Goal: Information Seeking & Learning: Check status

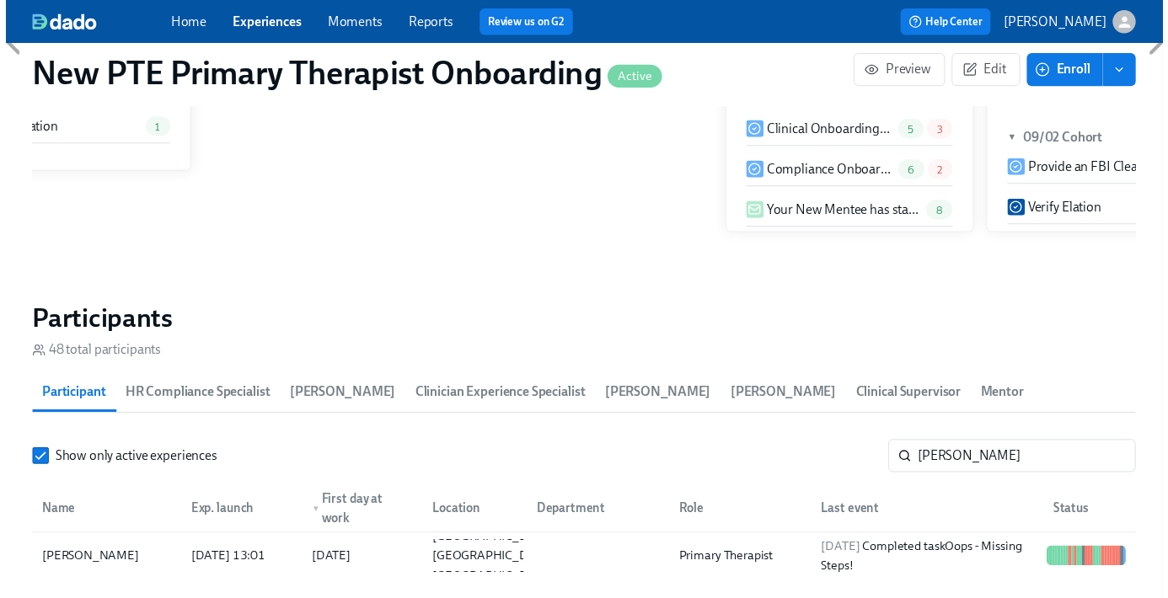
scroll to position [1360, 0]
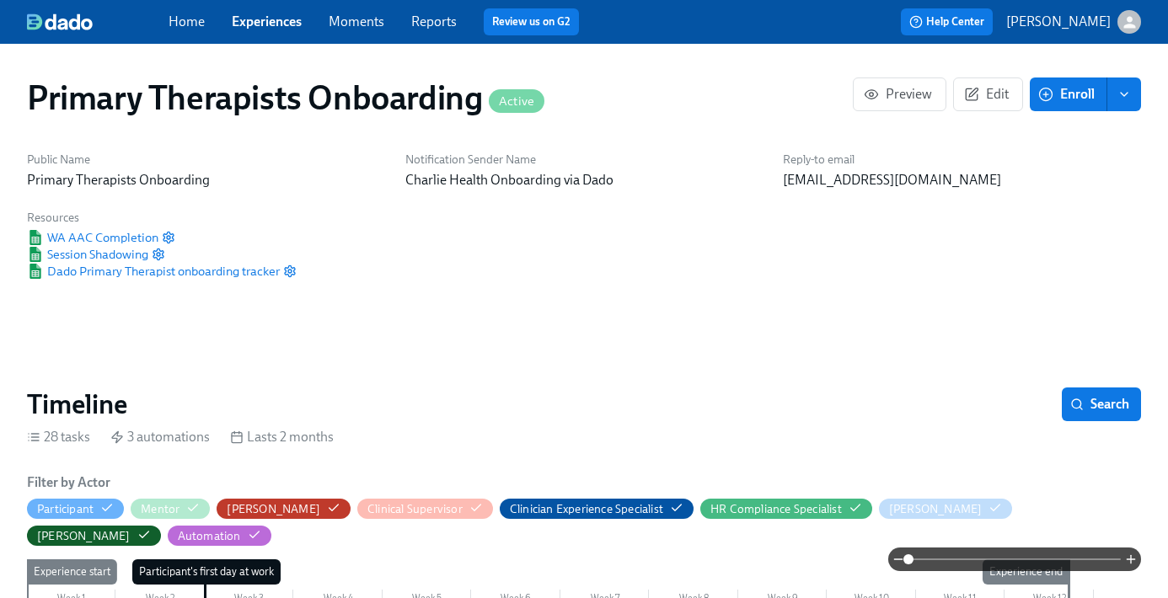
scroll to position [0, 11335]
click at [287, 16] on link "Experiences" at bounding box center [267, 21] width 70 height 16
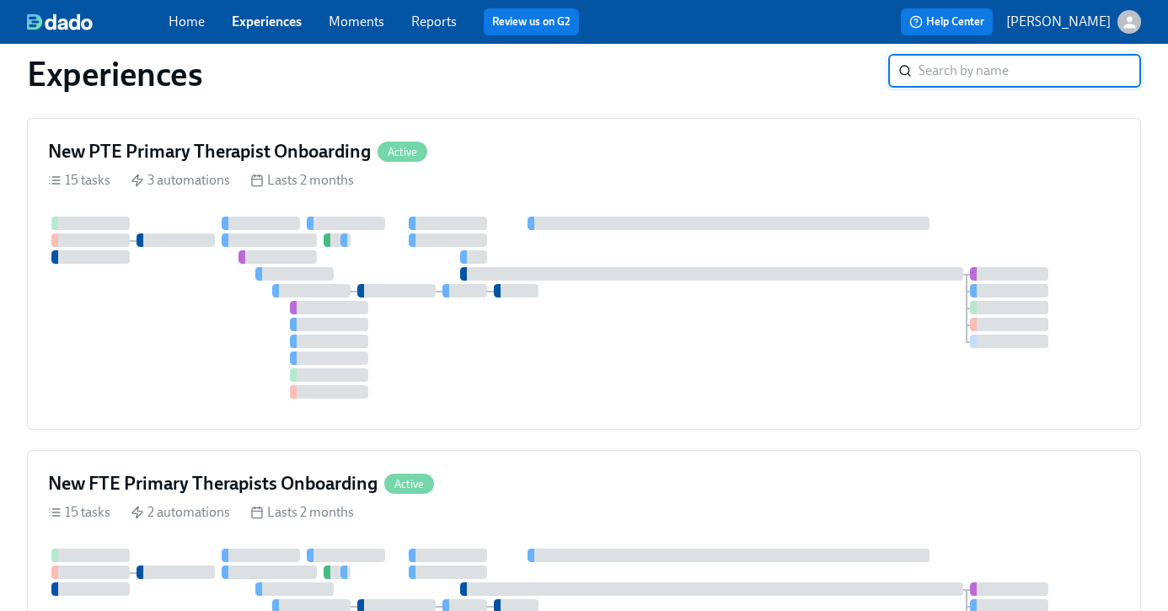
scroll to position [35, 0]
click at [473, 479] on div "New FTE Primary Therapists Onboarding Active" at bounding box center [584, 482] width 1072 height 25
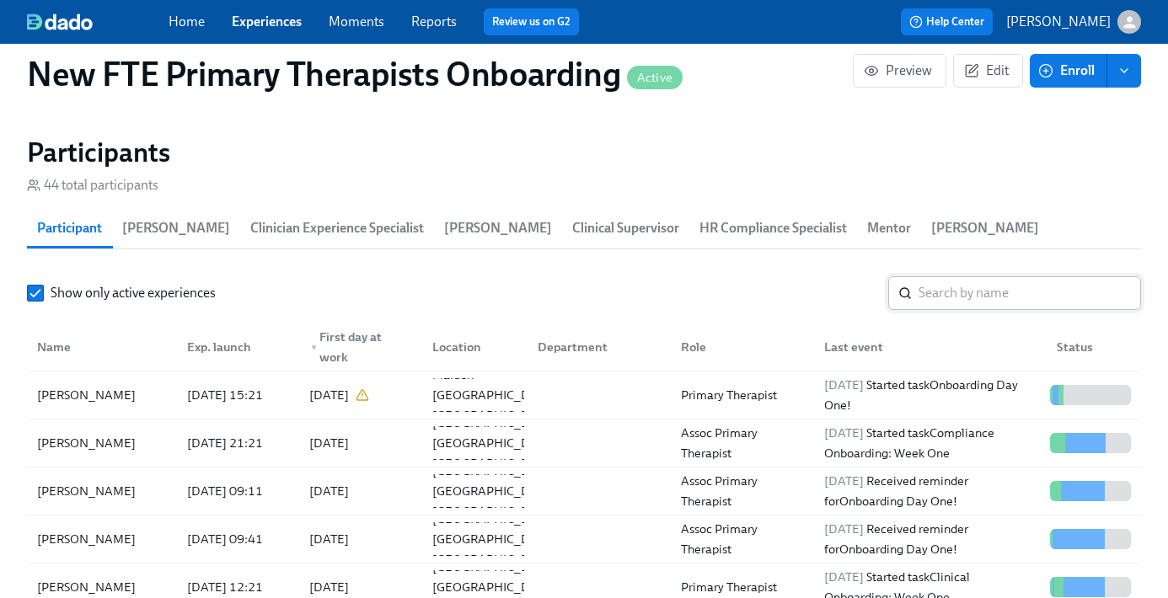
scroll to position [1566, 0]
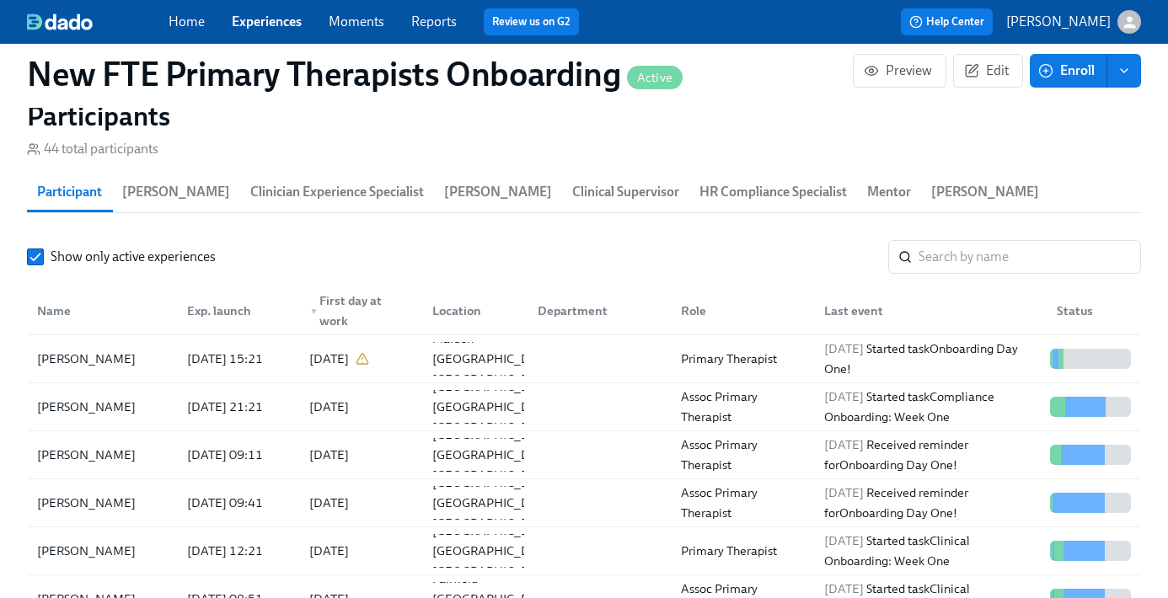
click at [292, 25] on link "Experiences" at bounding box center [267, 21] width 70 height 16
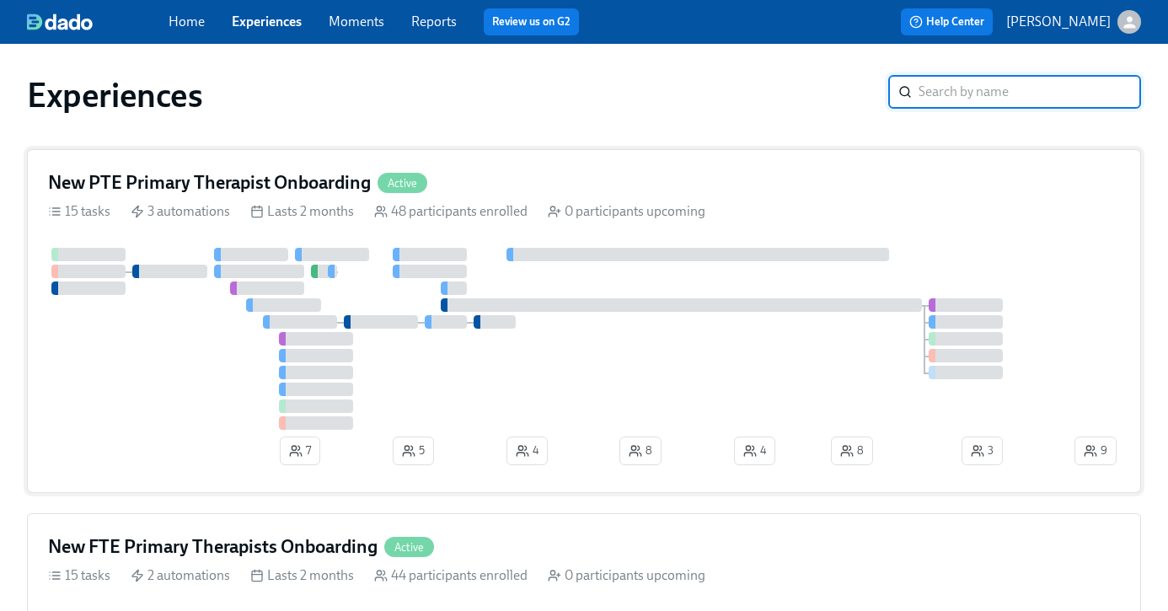
scroll to position [3, 0]
click at [555, 187] on div "New PTE Primary Therapist Onboarding Active" at bounding box center [584, 181] width 1072 height 25
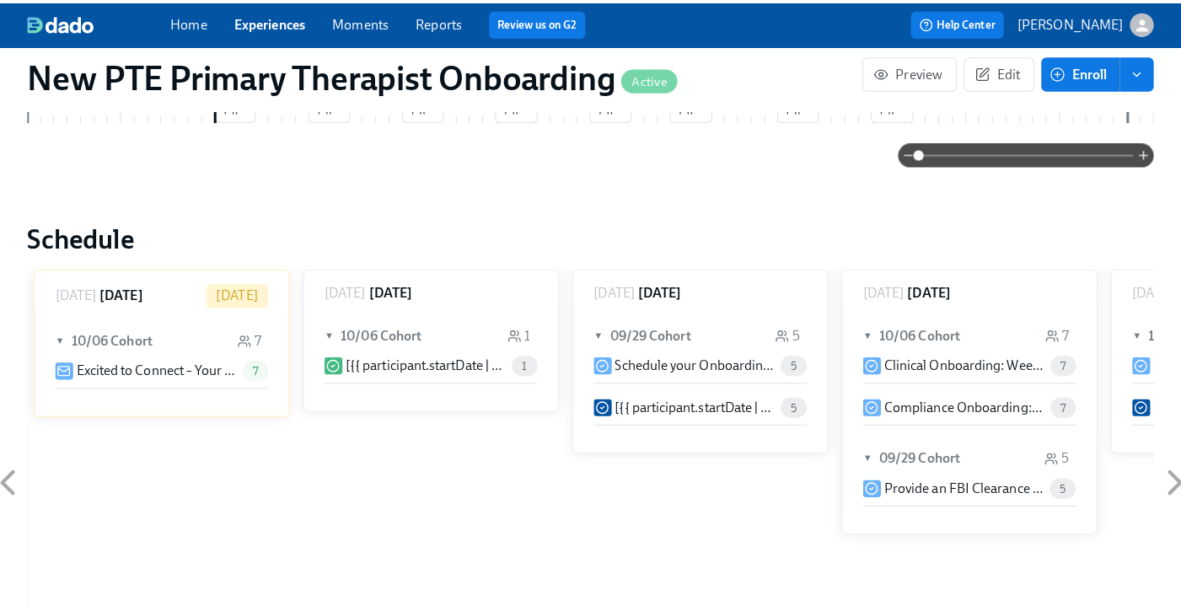
scroll to position [1479, 0]
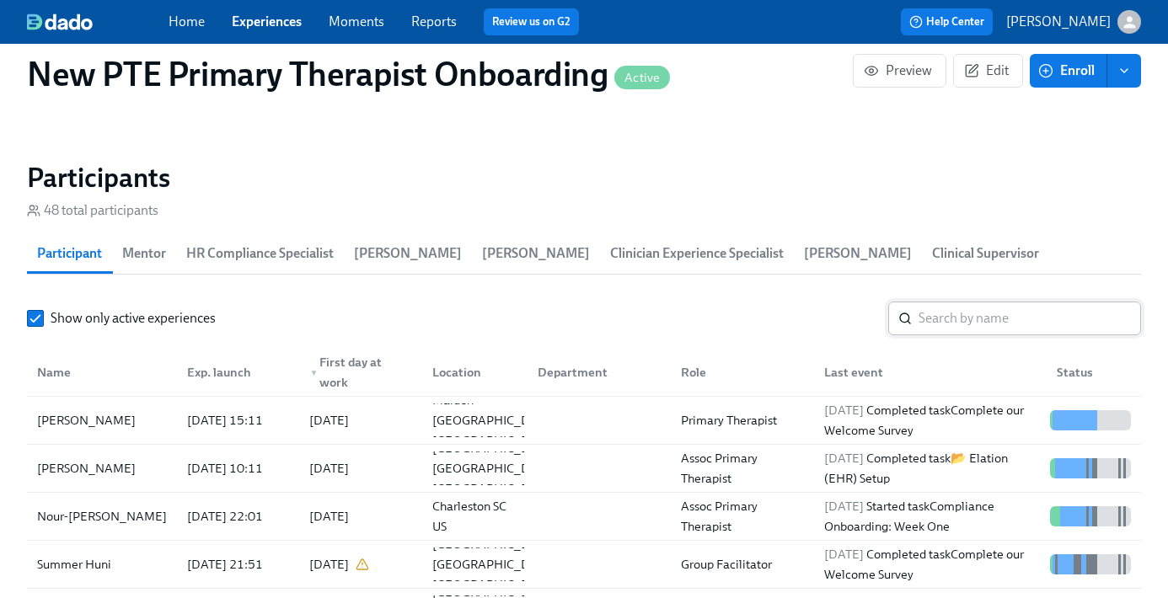
click at [989, 319] on input "search" at bounding box center [1030, 319] width 223 height 34
type input "a"
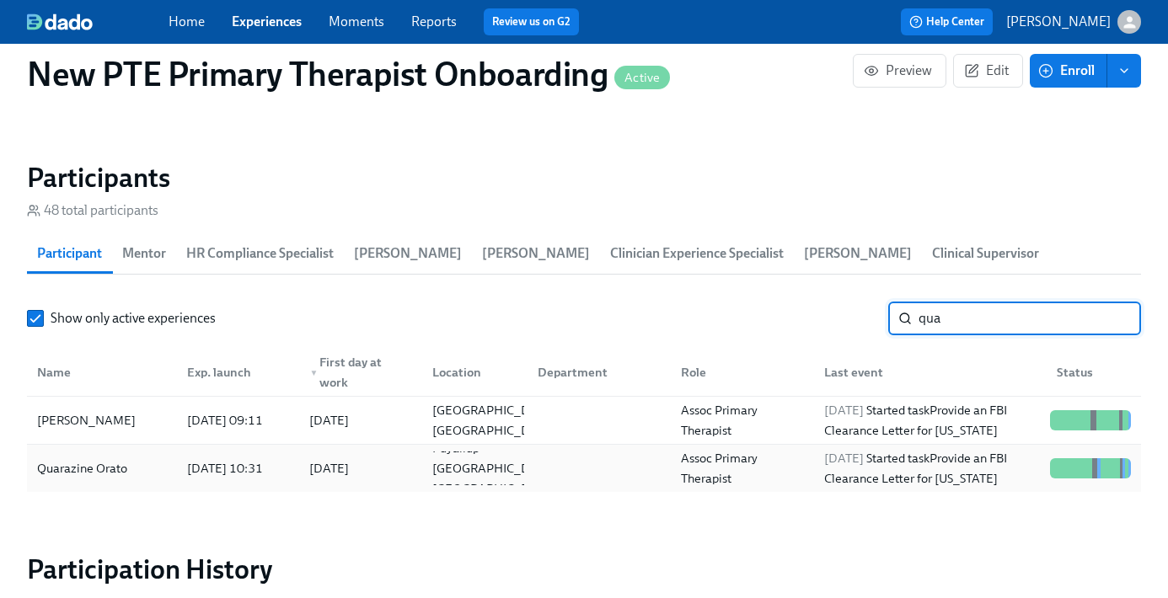
type input "qua"
click at [123, 473] on div "Quarazine Orato" at bounding box center [82, 469] width 104 height 20
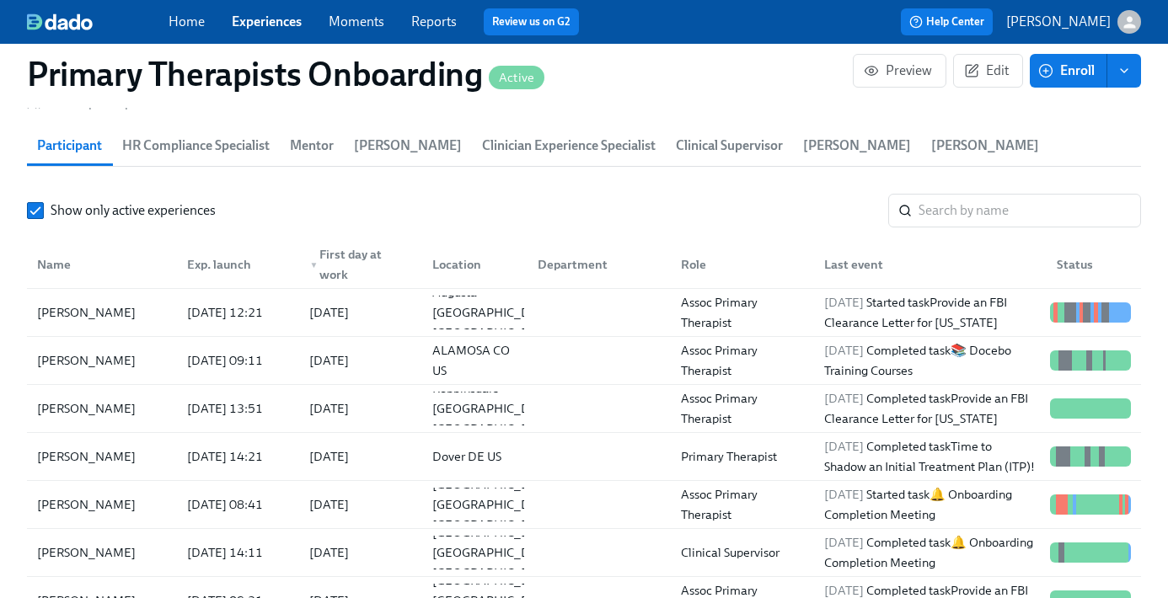
scroll to position [1795, 0]
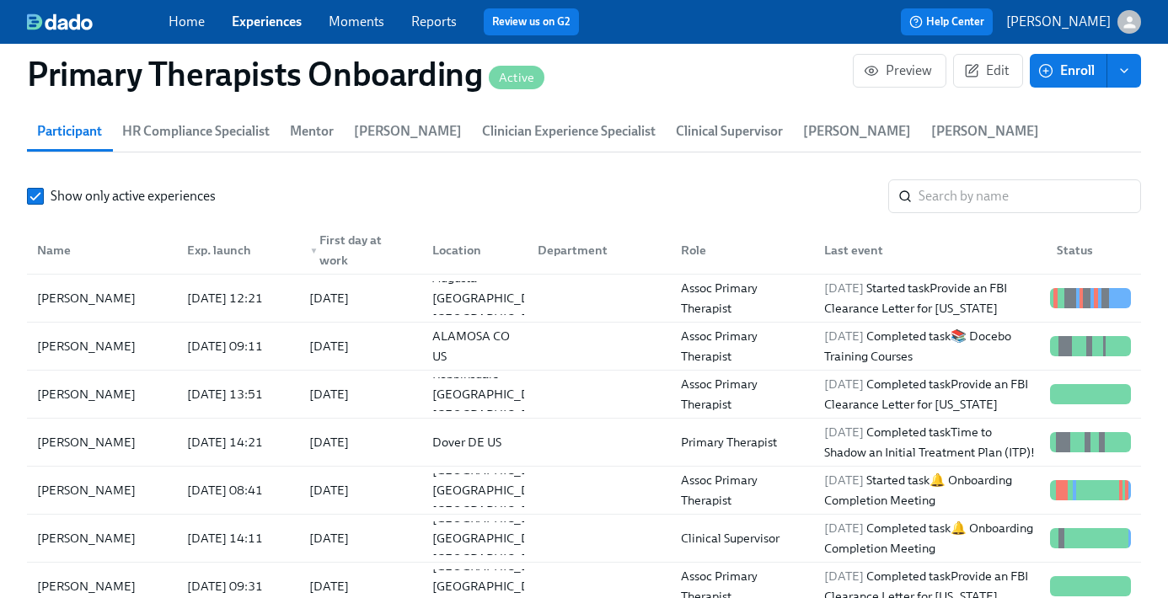
click at [295, 32] on div "Home Experiences Moments Reports Review us on G2" at bounding box center [412, 21] width 486 height 27
click at [285, 24] on link "Experiences" at bounding box center [267, 21] width 70 height 16
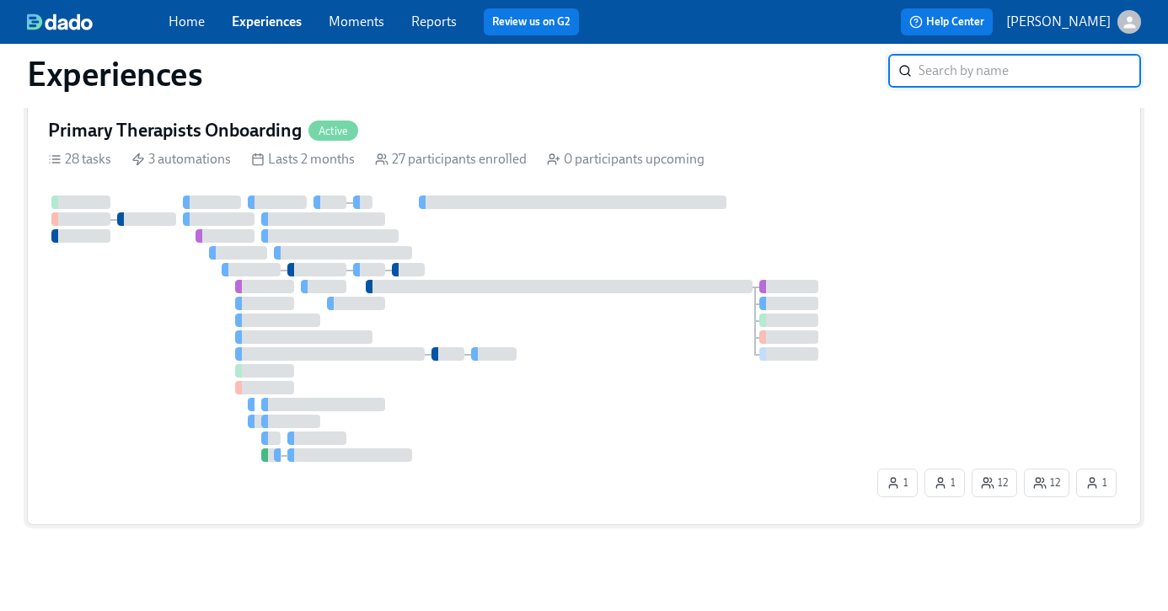
scroll to position [63, 0]
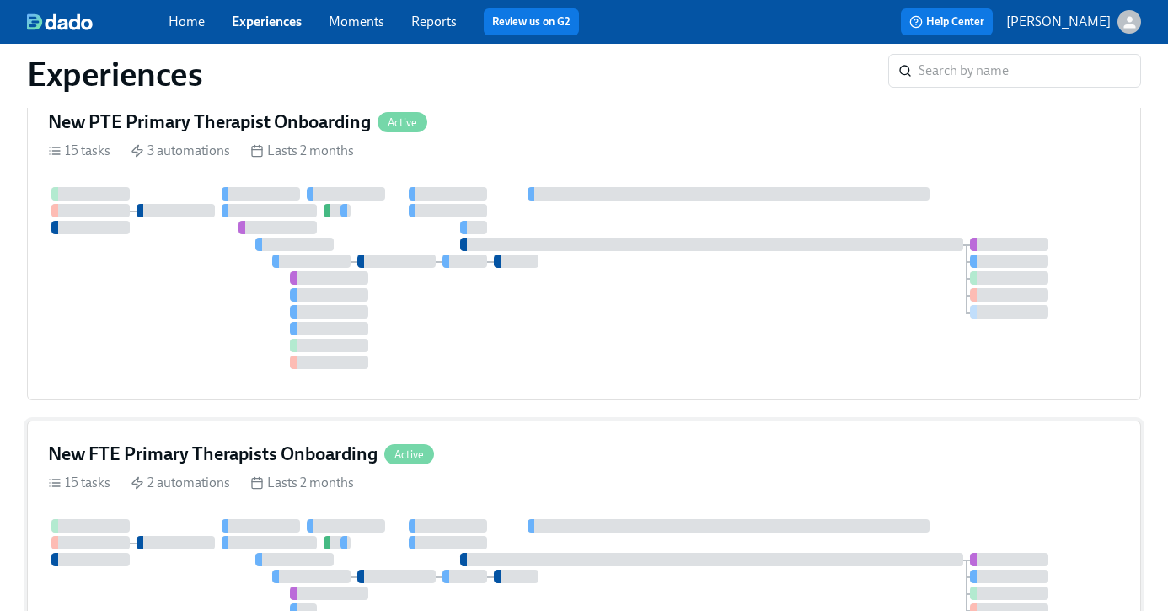
click at [530, 441] on div "New FTE Primary Therapists Onboarding Active 15 tasks 2 automations Lasts 2 mon…" at bounding box center [584, 568] width 1114 height 295
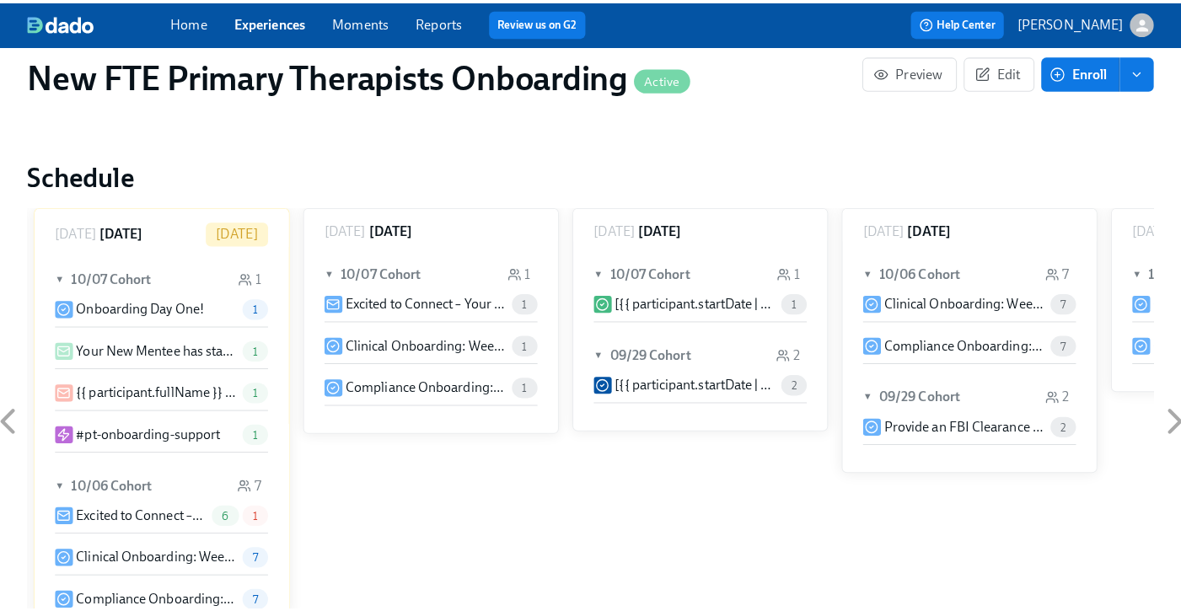
scroll to position [1613, 0]
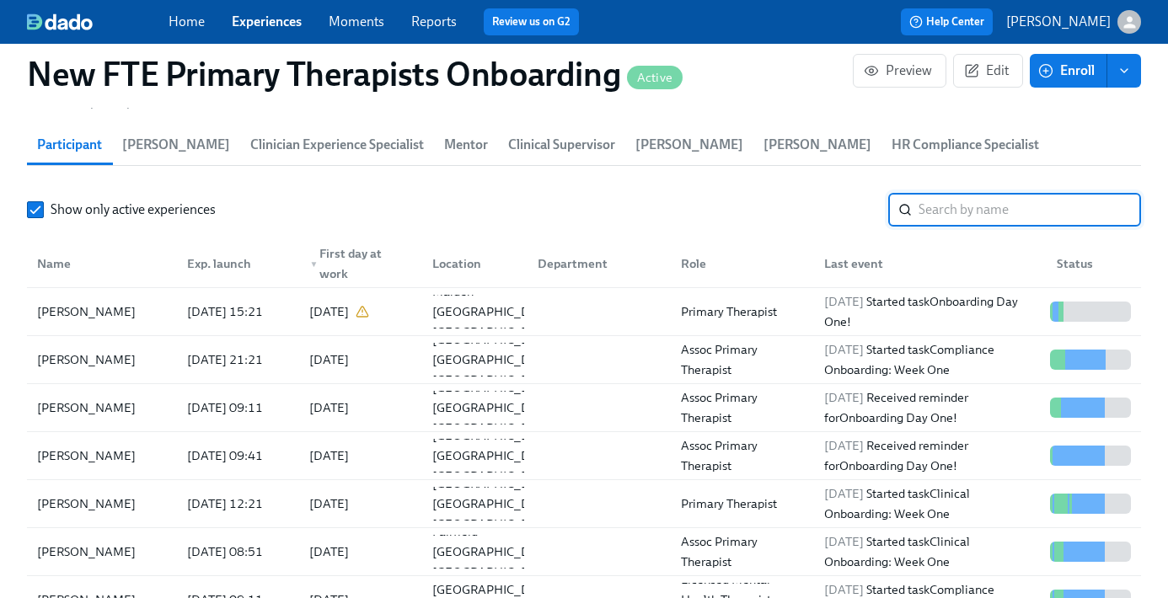
click at [984, 216] on input "search" at bounding box center [1030, 210] width 223 height 34
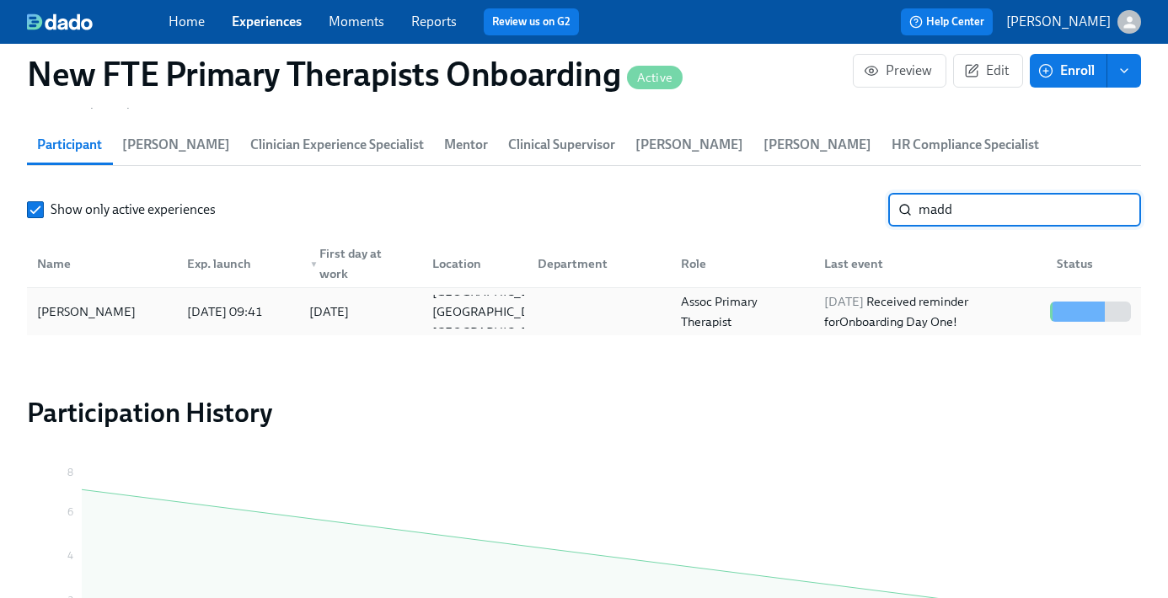
type input "madd"
click at [94, 320] on div "Maddalyn Carpenter-Boyd" at bounding box center [86, 312] width 112 height 20
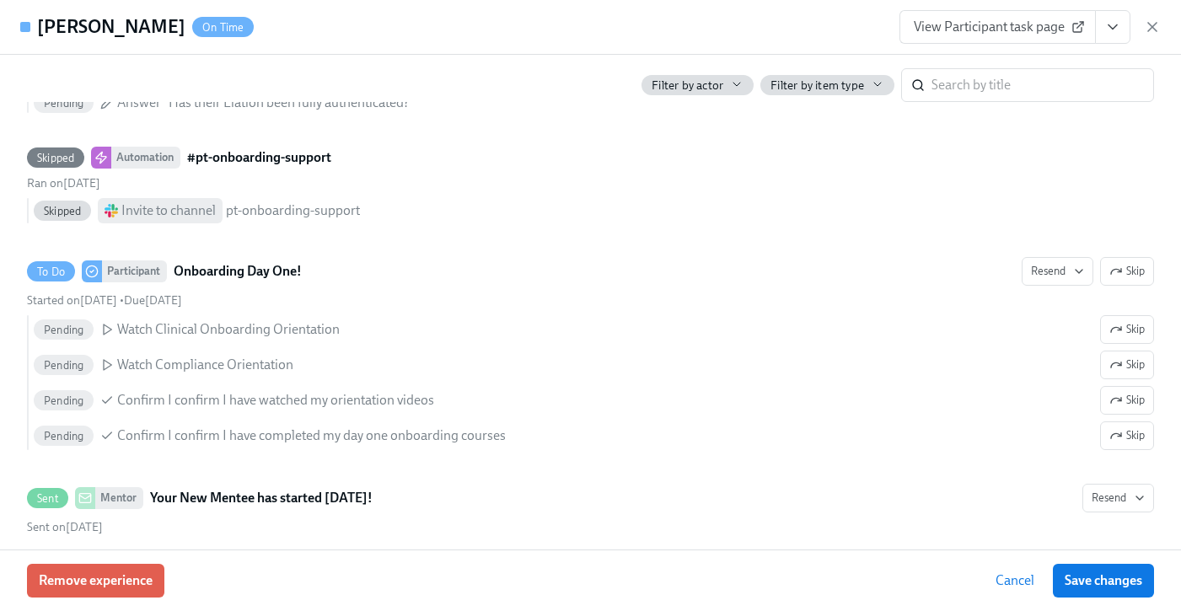
scroll to position [1712, 0]
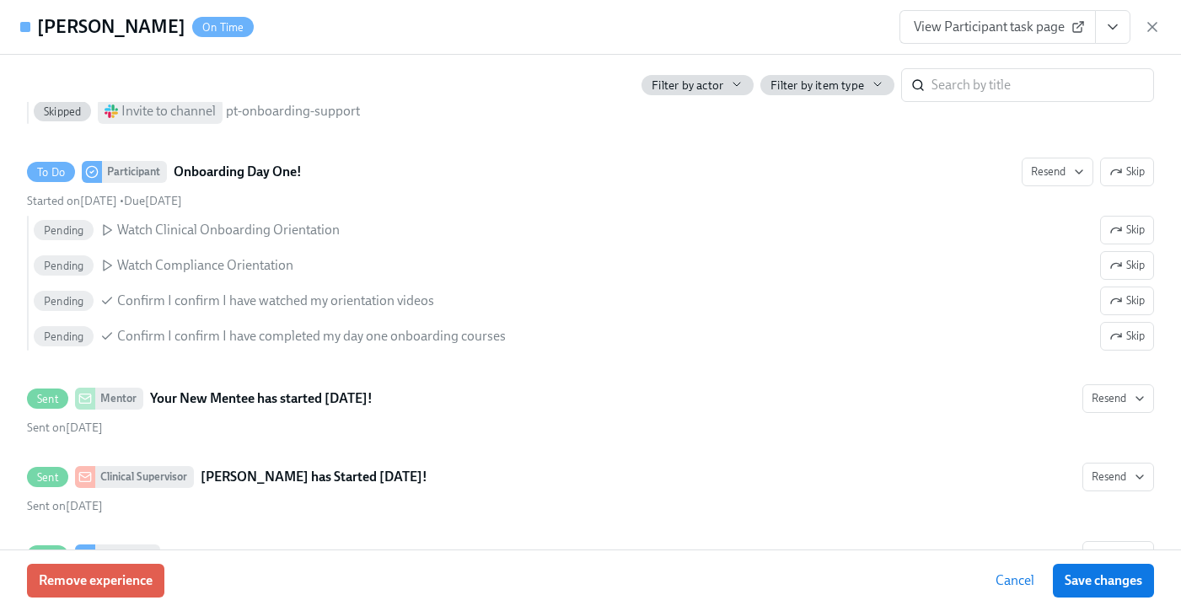
click at [1013, 26] on span "View Participant task page" at bounding box center [998, 27] width 168 height 17
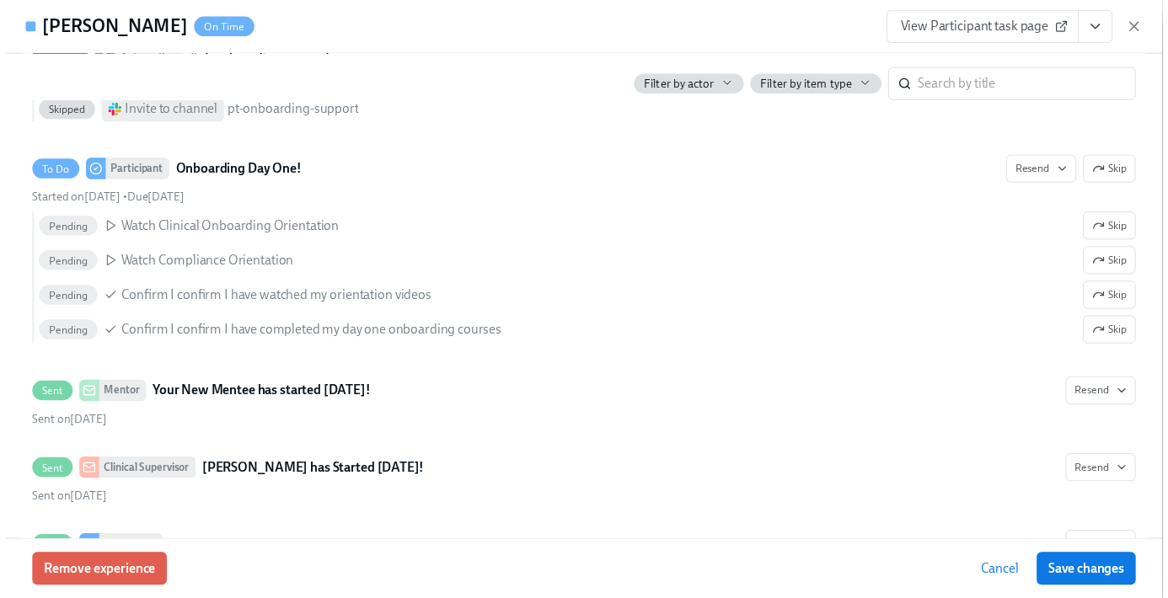
scroll to position [0, 15385]
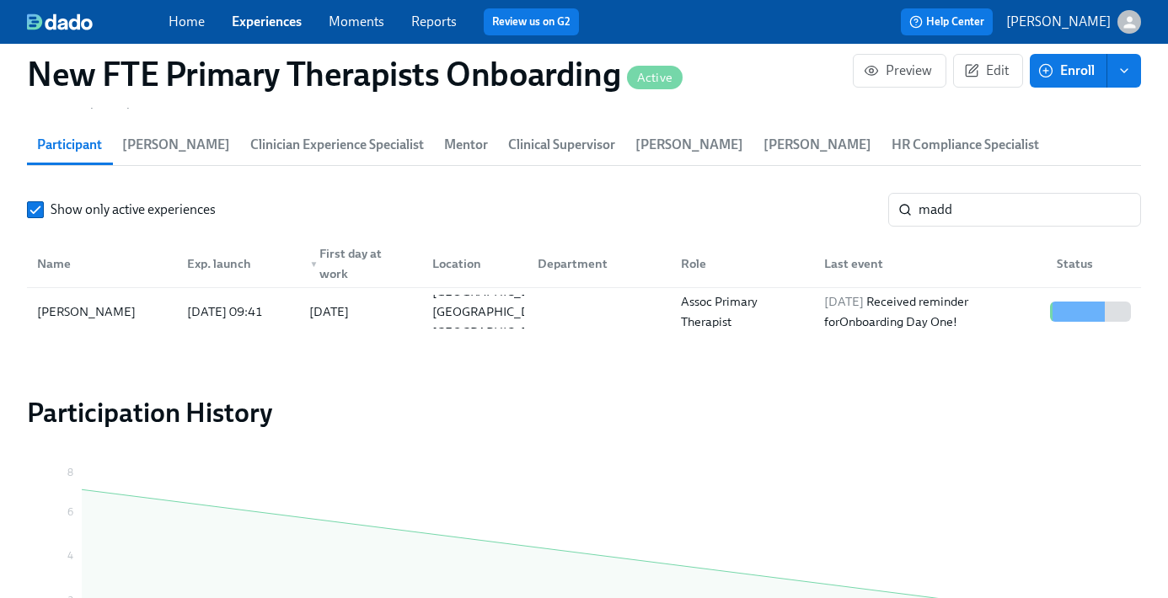
scroll to position [0, 15373]
click at [274, 9] on div "Home Experiences Moments Reports Review us on G2" at bounding box center [412, 21] width 486 height 27
click at [271, 17] on link "Experiences" at bounding box center [267, 21] width 70 height 16
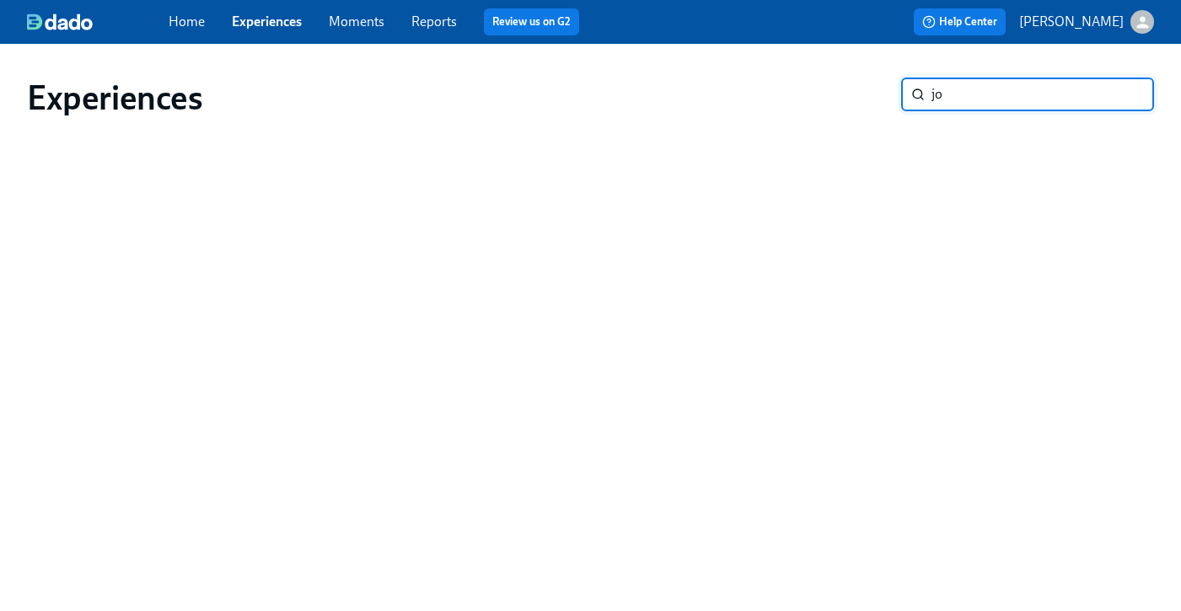
type input "j"
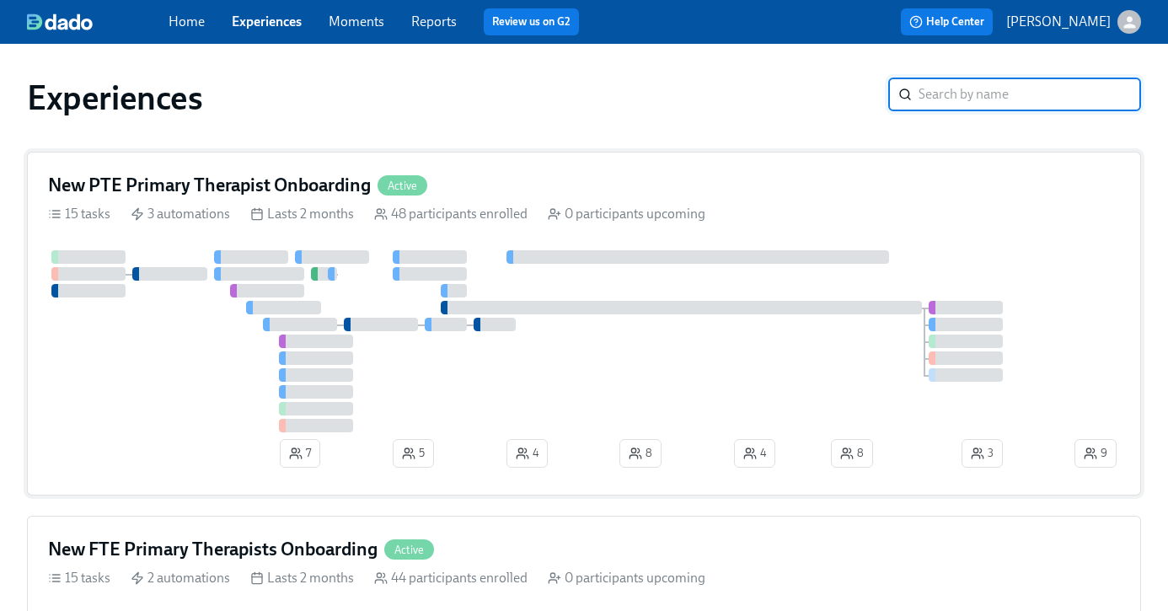
click at [468, 177] on div "New PTE Primary Therapist Onboarding Active" at bounding box center [584, 185] width 1072 height 25
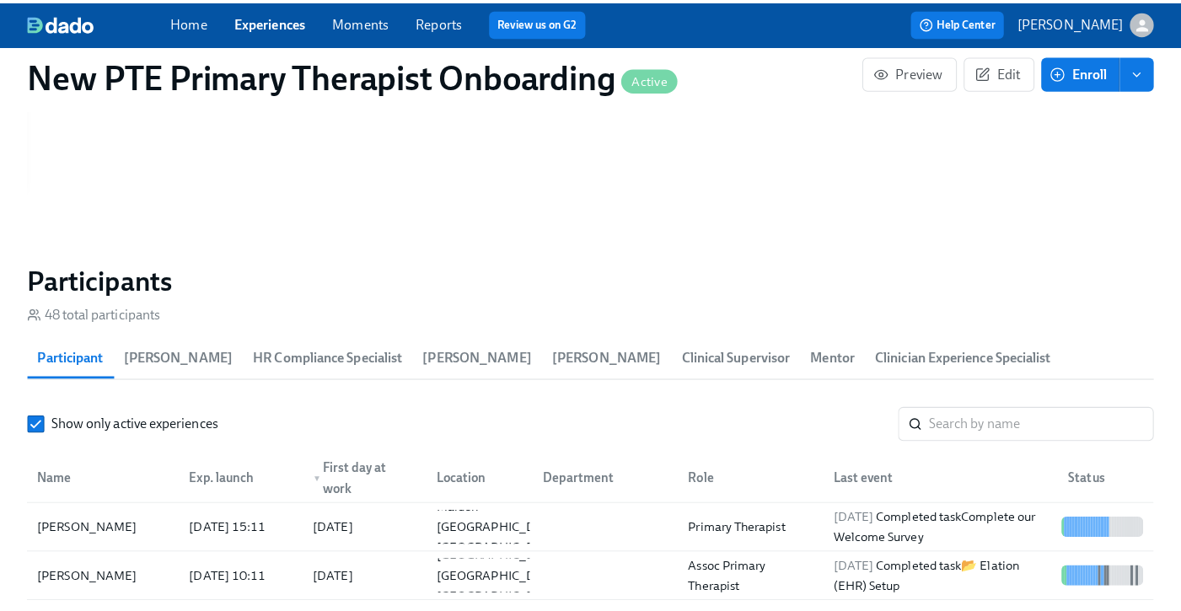
scroll to position [1600, 0]
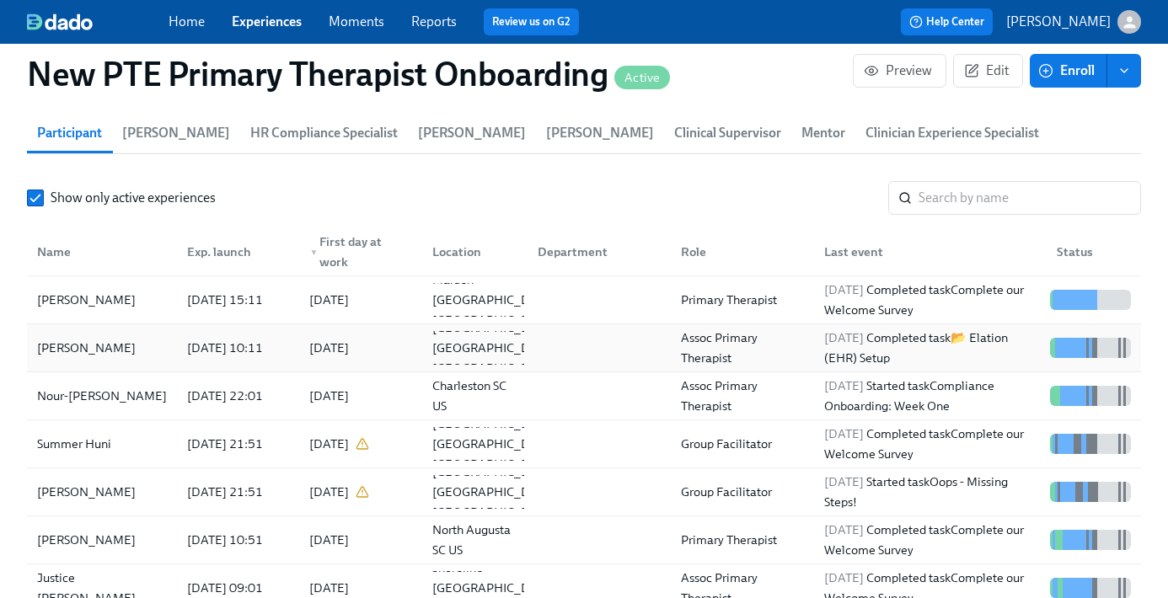
click at [110, 346] on div "Joel Correa" at bounding box center [101, 348] width 143 height 34
click at [92, 408] on div "Nour-Azza Bizri" at bounding box center [101, 396] width 143 height 34
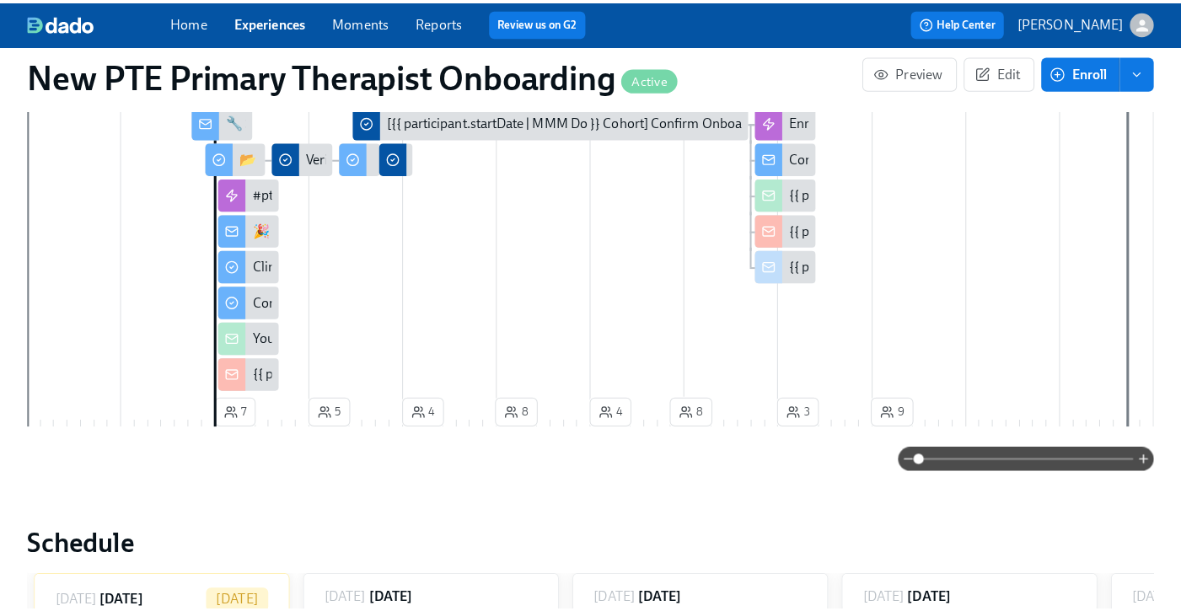
scroll to position [588, 0]
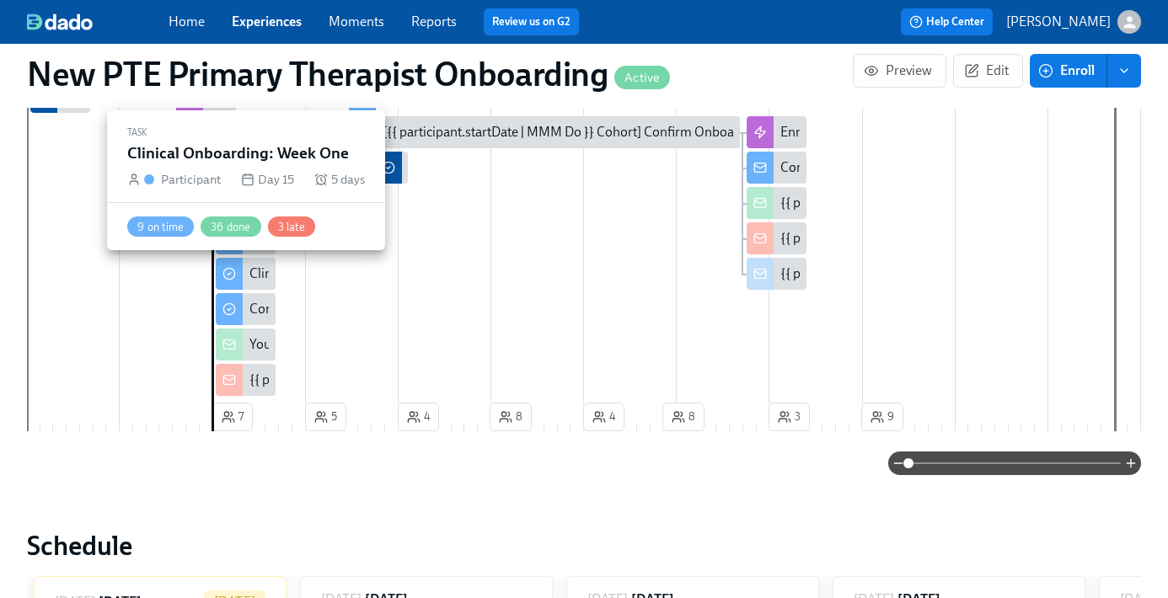
click at [249, 282] on div "Clinical Onboarding: Week One" at bounding box center [339, 274] width 180 height 19
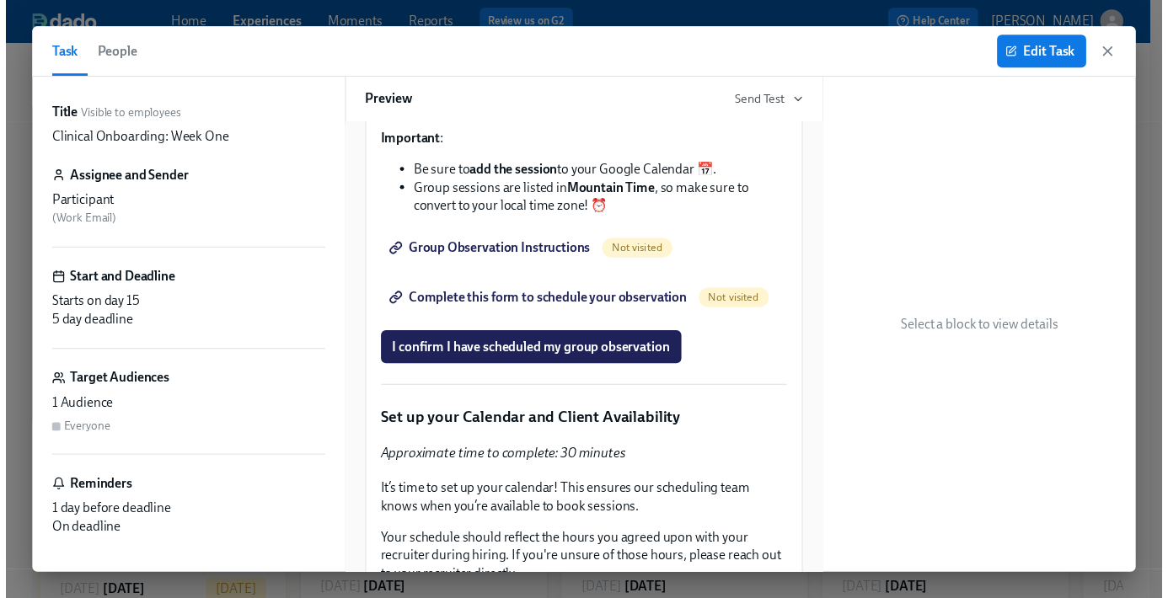
scroll to position [3736, 0]
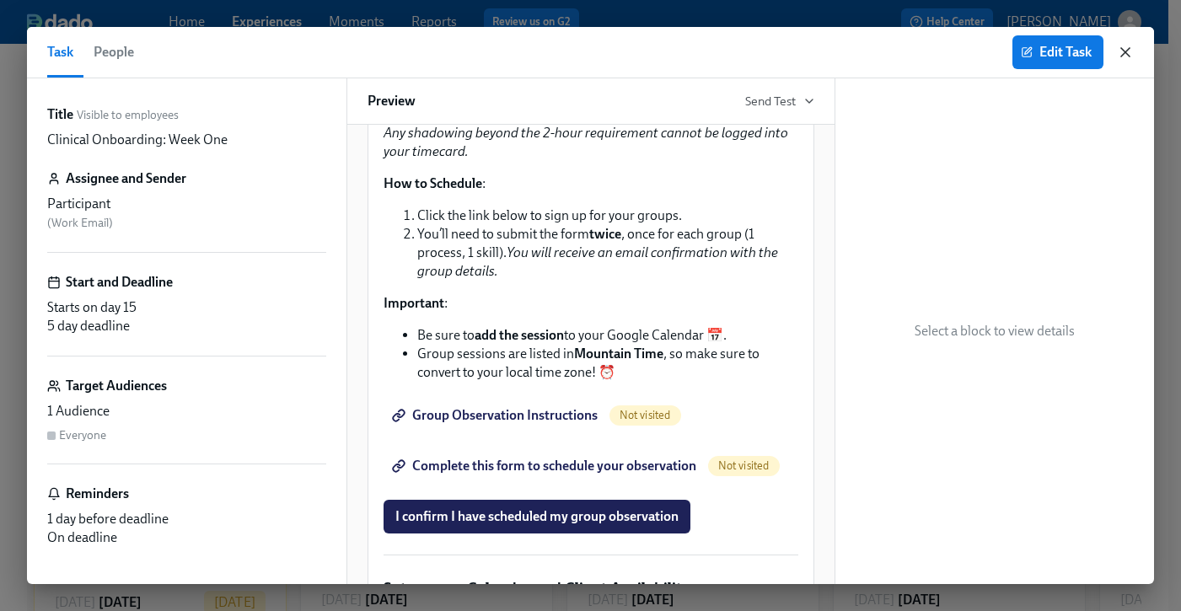
click at [1121, 56] on icon "button" at bounding box center [1125, 52] width 8 height 8
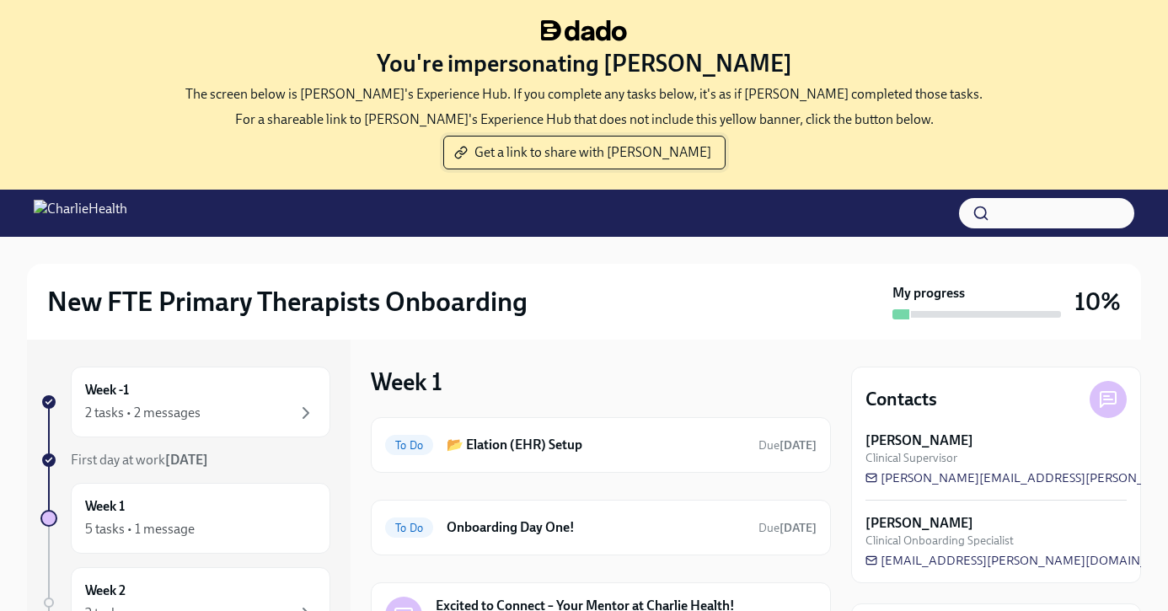
click at [592, 150] on span "Get a link to share with Maddalyn" at bounding box center [585, 152] width 254 height 17
